Goal: Task Accomplishment & Management: Complete application form

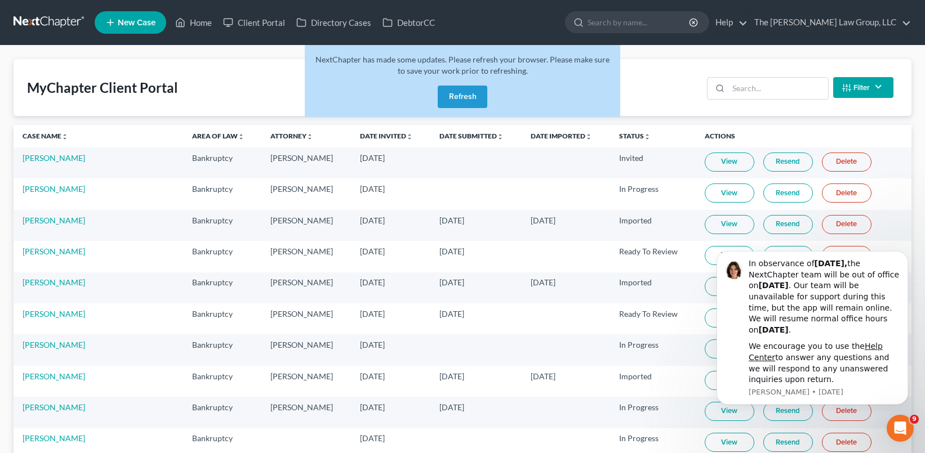
click at [456, 94] on button "Refresh" at bounding box center [463, 97] width 50 height 23
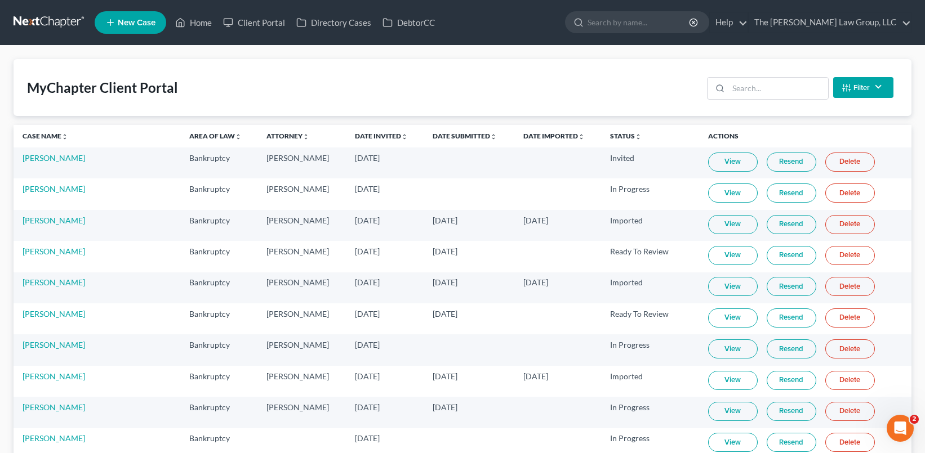
click at [136, 21] on span "New Case" at bounding box center [137, 23] width 38 height 8
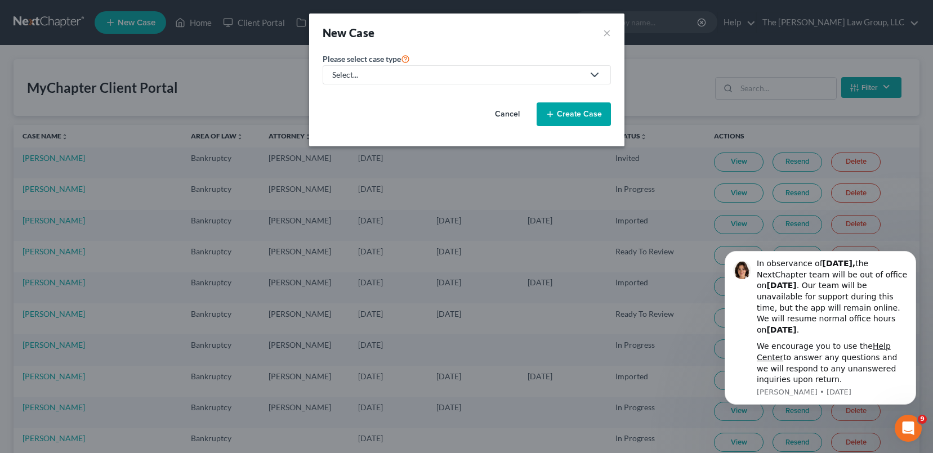
click at [596, 74] on icon at bounding box center [595, 75] width 14 height 14
click at [391, 92] on div "Bankruptcy" at bounding box center [376, 97] width 87 height 11
select select "19"
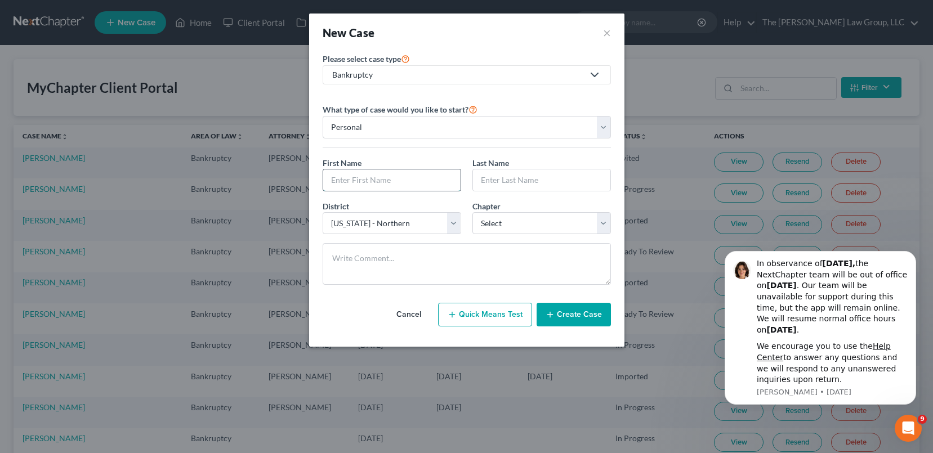
click at [394, 175] on input "text" at bounding box center [391, 180] width 137 height 21
type input "Tashia"
type input "Clifton"
click at [512, 209] on div "Chapter * Select 7 11 12 13" at bounding box center [542, 217] width 150 height 34
click at [512, 216] on select "Select 7 11 12 13" at bounding box center [541, 223] width 139 height 23
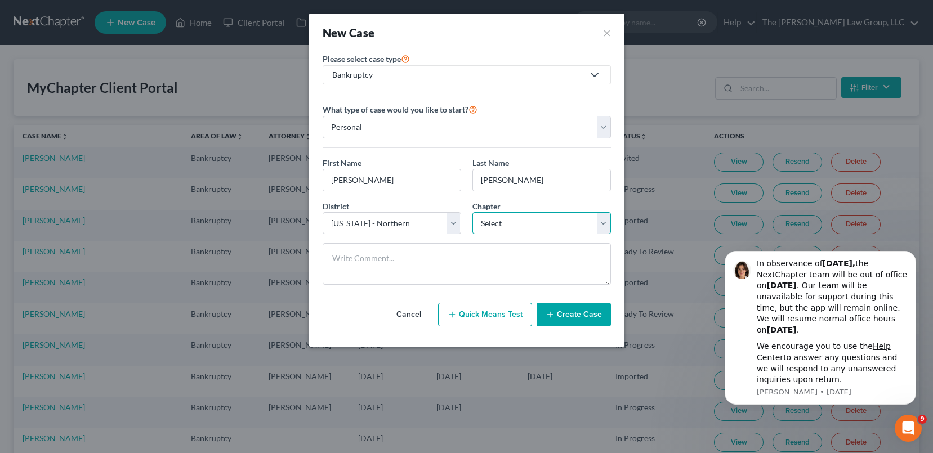
select select "0"
click at [472, 212] on select "Select 7 11 12 13" at bounding box center [541, 223] width 139 height 23
click at [560, 318] on button "Create Case" at bounding box center [574, 315] width 74 height 24
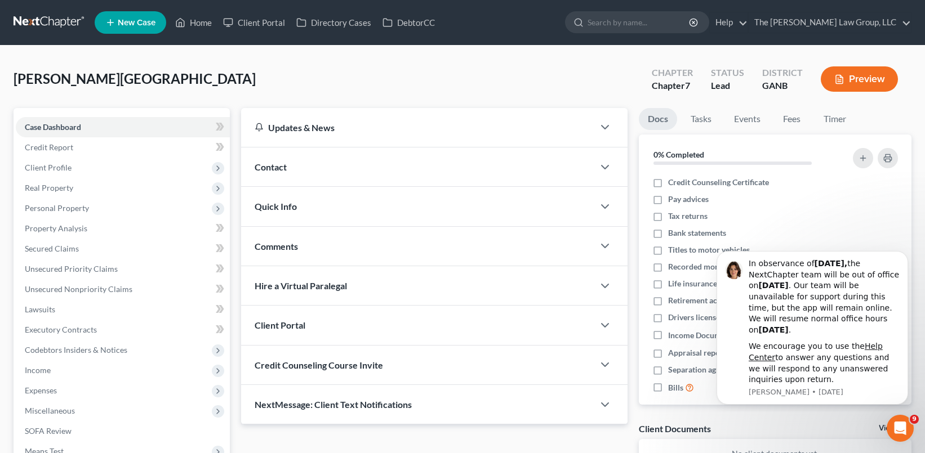
click at [519, 328] on div "Client Portal" at bounding box center [417, 325] width 353 height 39
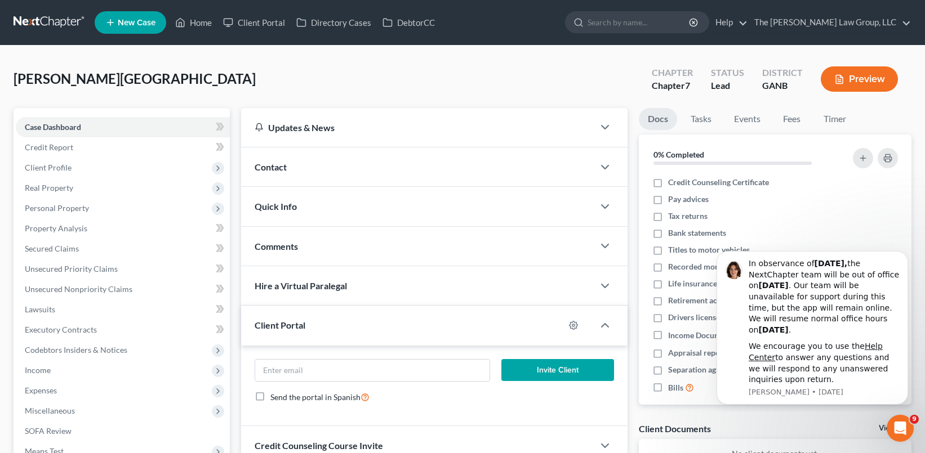
click at [470, 355] on div "Invite Client Send the portal in Spanish" at bounding box center [434, 386] width 386 height 81
click at [460, 368] on input "email" at bounding box center [372, 370] width 235 height 21
type input "cliftontashia@gmail.com"
click at [554, 374] on button "Invite Client" at bounding box center [557, 370] width 112 height 23
